Goal: Check status: Check status

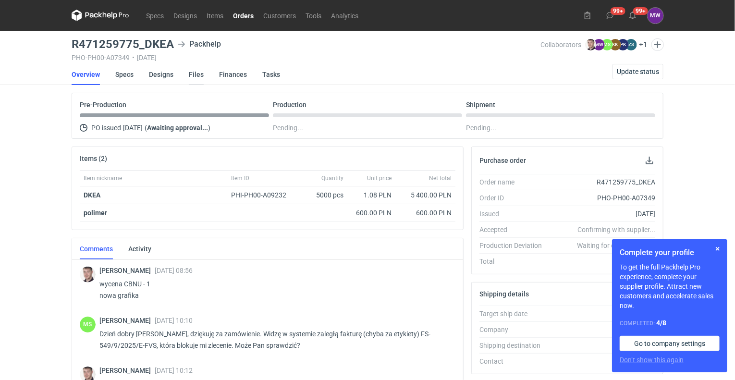
click at [196, 74] on link "Files" at bounding box center [196, 74] width 15 height 21
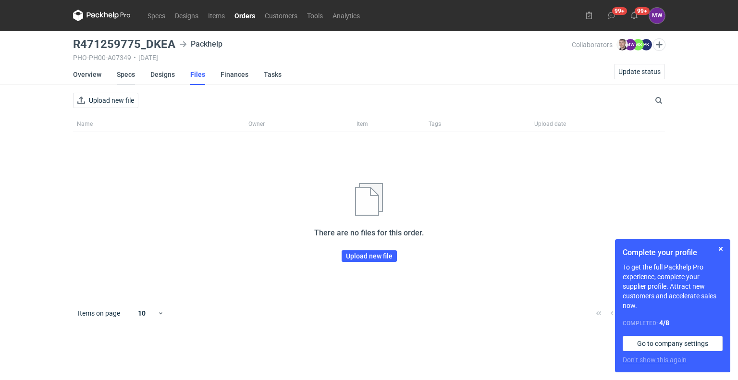
click at [121, 76] on link "Specs" at bounding box center [126, 74] width 18 height 21
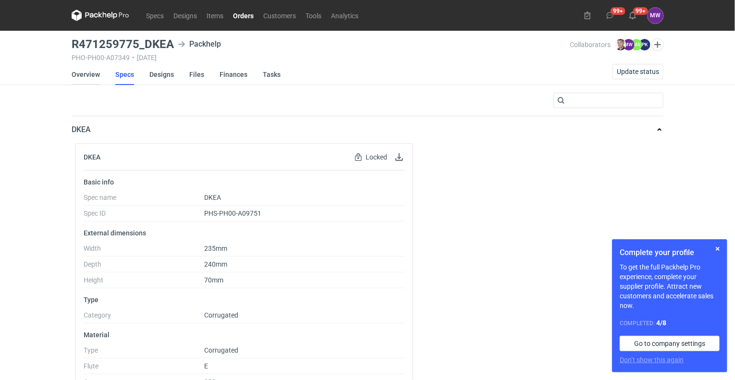
click at [77, 74] on link "Overview" at bounding box center [86, 74] width 28 height 21
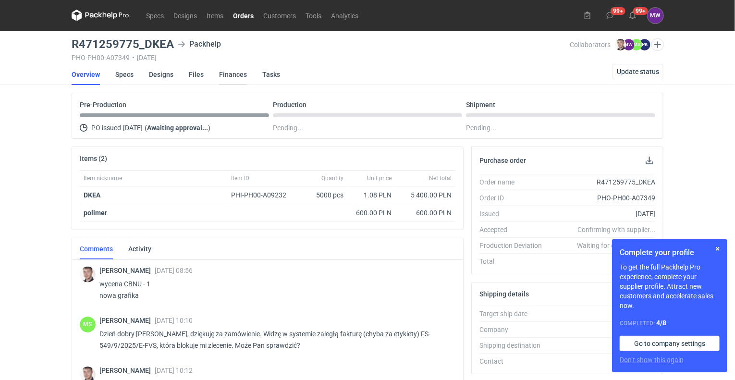
click at [237, 73] on link "Finances" at bounding box center [233, 74] width 28 height 21
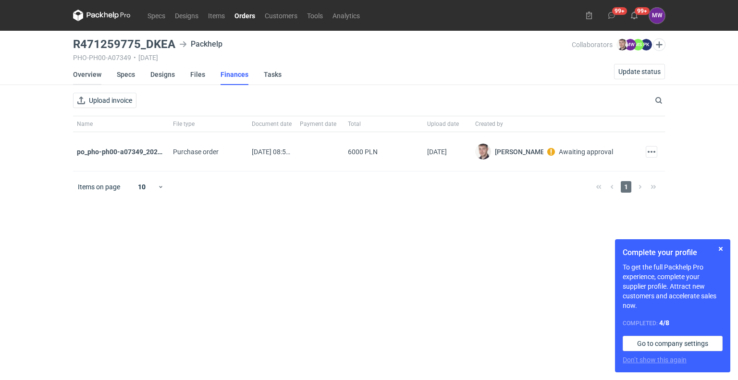
click at [80, 75] on link "Overview" at bounding box center [87, 74] width 28 height 21
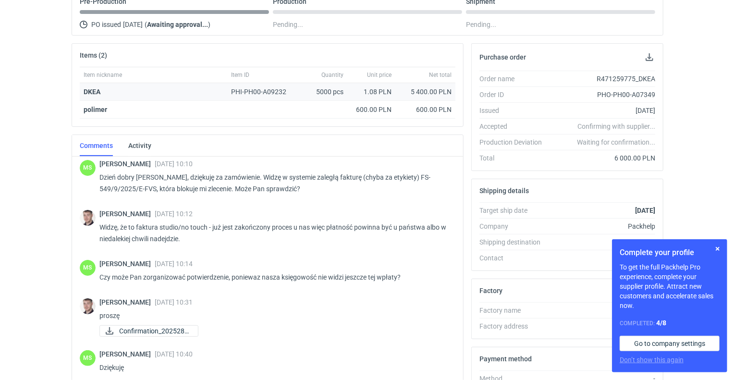
scroll to position [104, 0]
